Goal: Navigation & Orientation: Find specific page/section

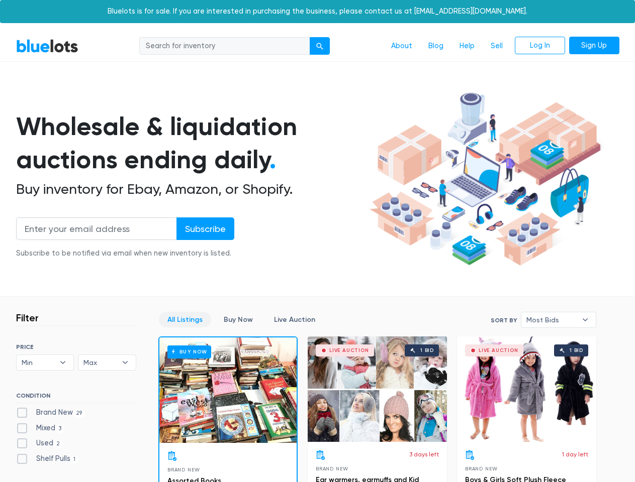
click at [320, 46] on div "submit" at bounding box center [319, 46] width 7 height 7
click at [204, 229] on input "Subscribe" at bounding box center [205, 229] width 58 height 23
click at [45, 363] on span "Min" at bounding box center [38, 362] width 33 height 15
click at [107, 363] on span "Max" at bounding box center [99, 362] width 33 height 15
click at [558, 320] on span "Most Bids" at bounding box center [551, 320] width 50 height 15
